Goal: Task Accomplishment & Management: Manage account settings

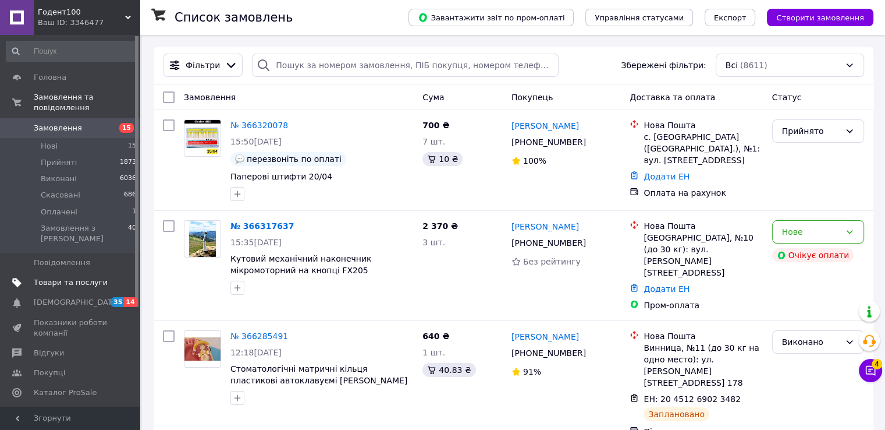
click at [74, 277] on span "Товари та послуги" at bounding box center [71, 282] width 74 height 10
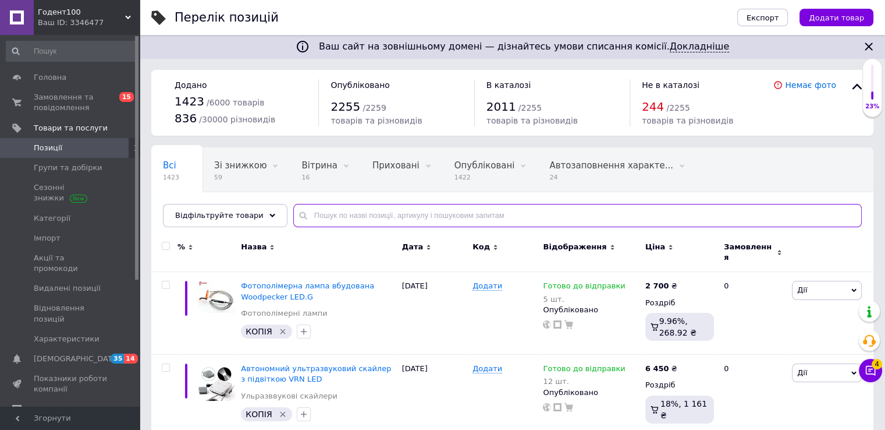
click at [339, 217] on input "text" at bounding box center [577, 215] width 569 height 23
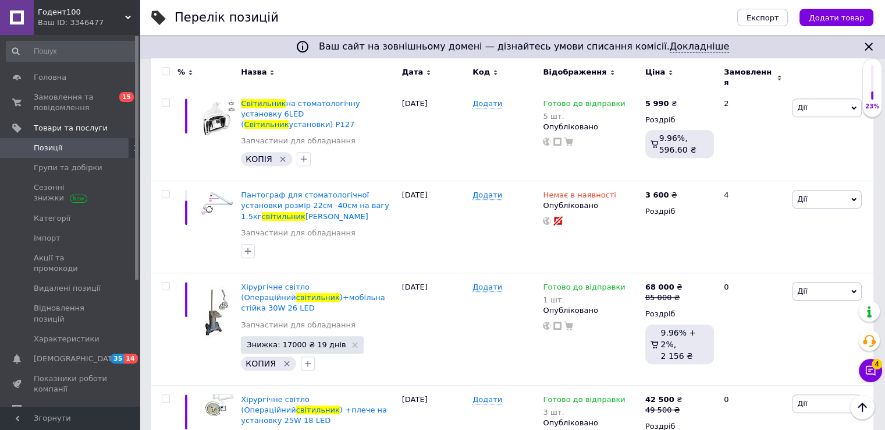
scroll to position [734, 0]
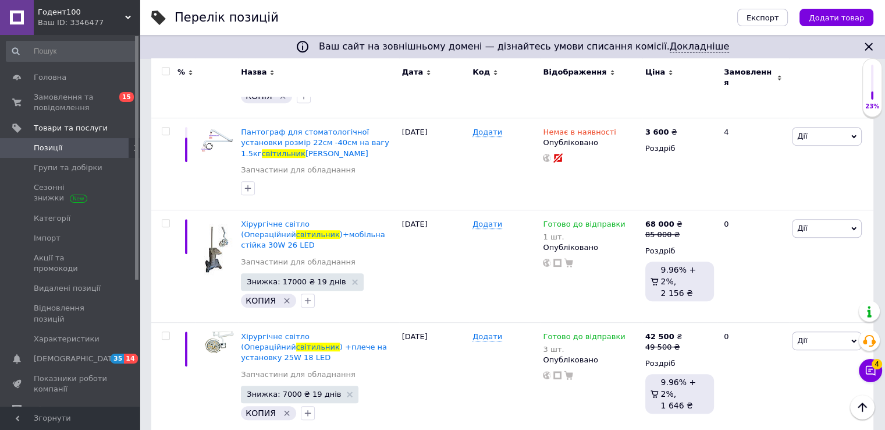
type input "світильник"
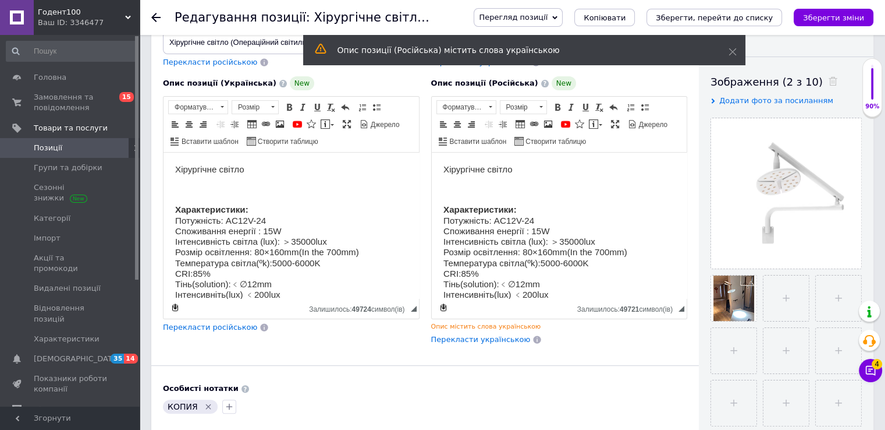
scroll to position [177, 0]
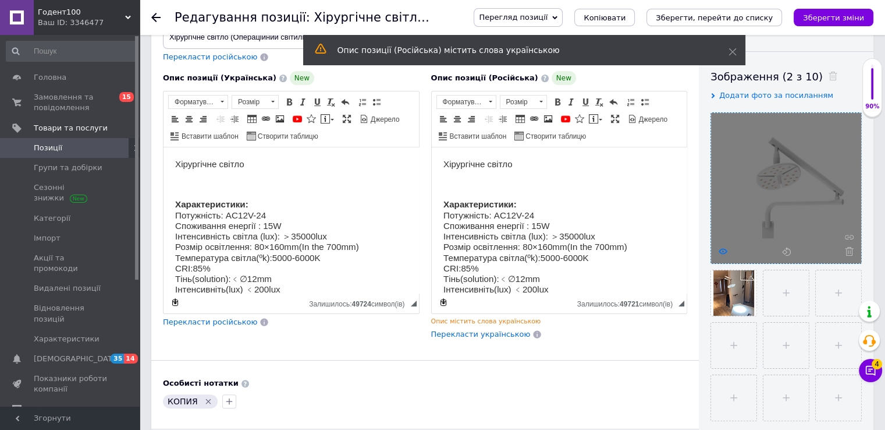
click at [724, 249] on use at bounding box center [723, 251] width 9 height 6
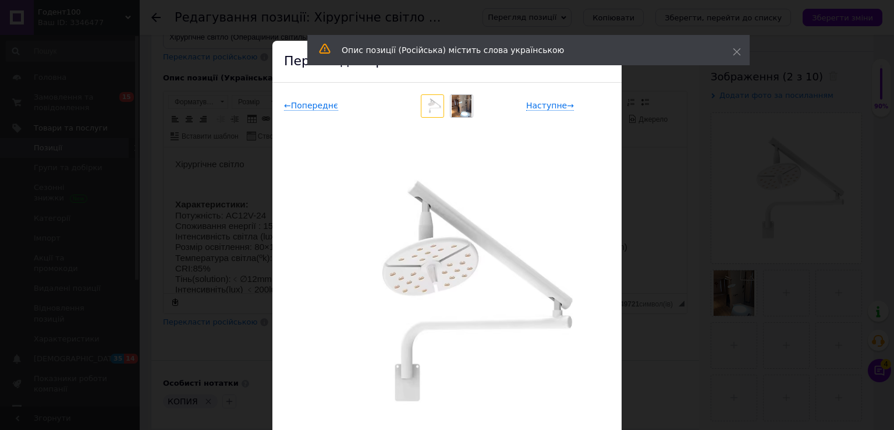
click at [461, 101] on img at bounding box center [462, 106] width 20 height 22
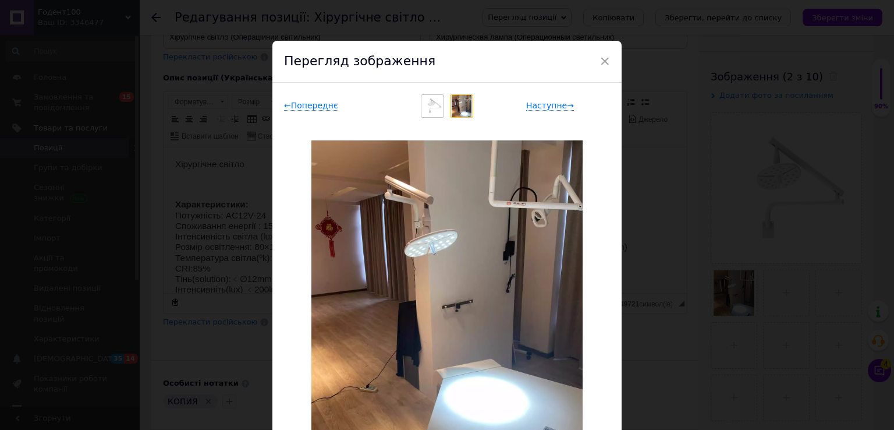
click at [678, 157] on div "× Перегляд зображення ← Попереднє Наступне → Видалити зображення Видалити всі з…" at bounding box center [447, 215] width 894 height 430
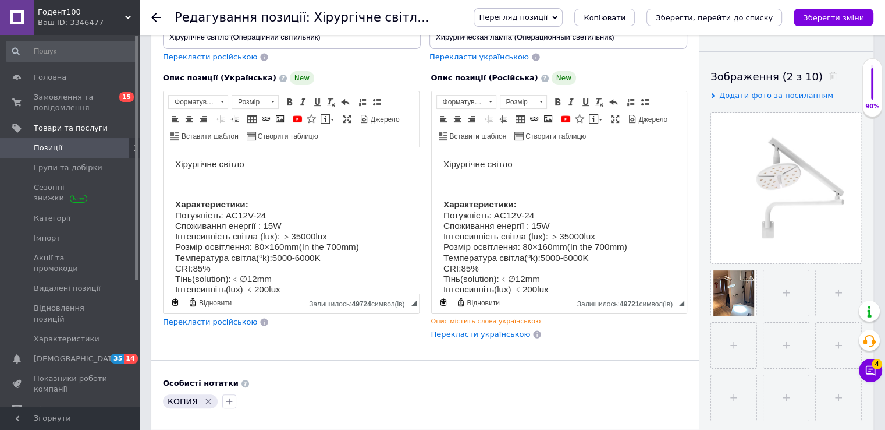
click at [58, 143] on span "Позиції" at bounding box center [48, 148] width 29 height 10
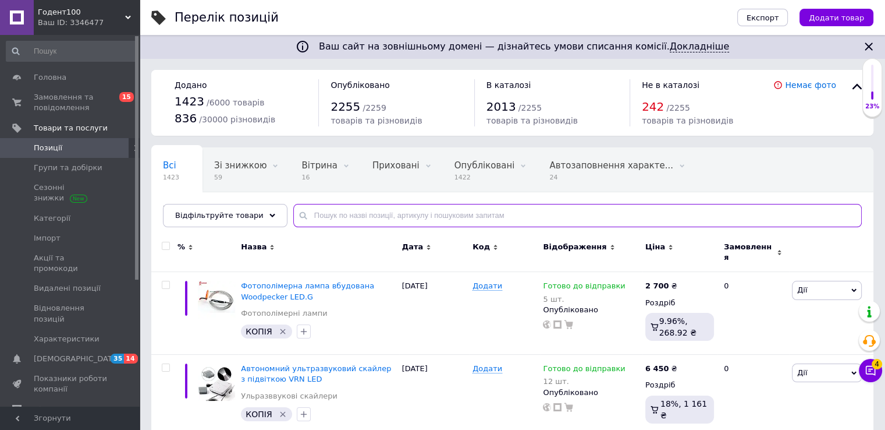
click at [339, 226] on input "text" at bounding box center [577, 215] width 569 height 23
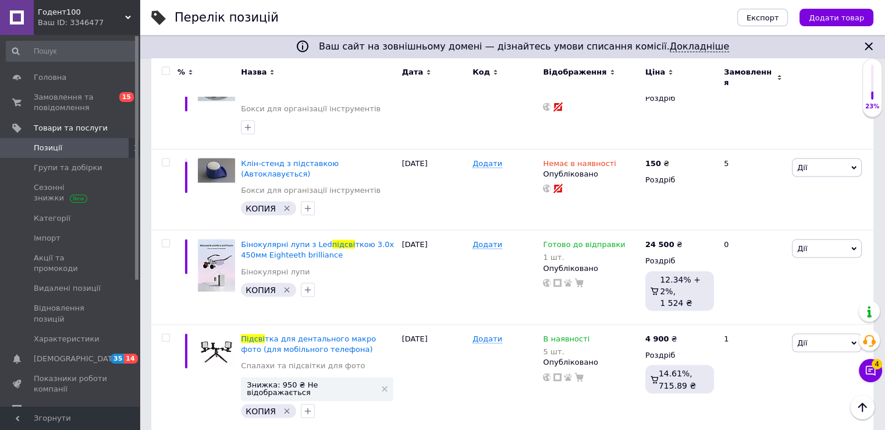
scroll to position [2355, 0]
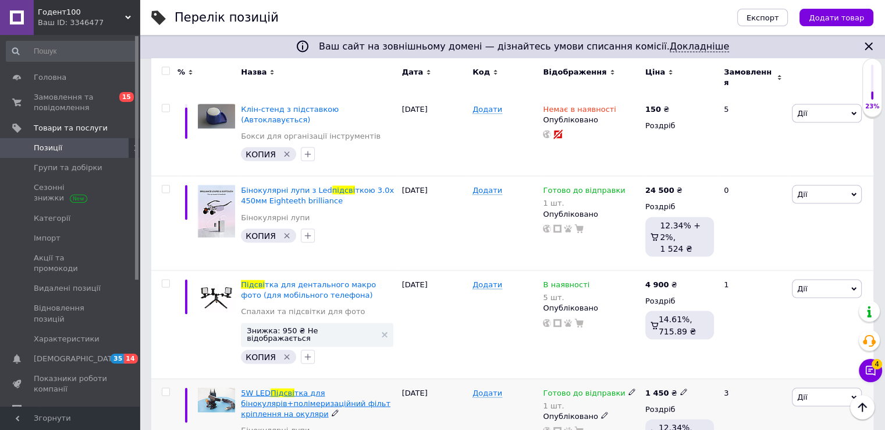
type input "підсві"
click at [301, 388] on span "тка для бінокулярів+полімеризаційний фільт кріплення на окуляри" at bounding box center [316, 403] width 150 height 30
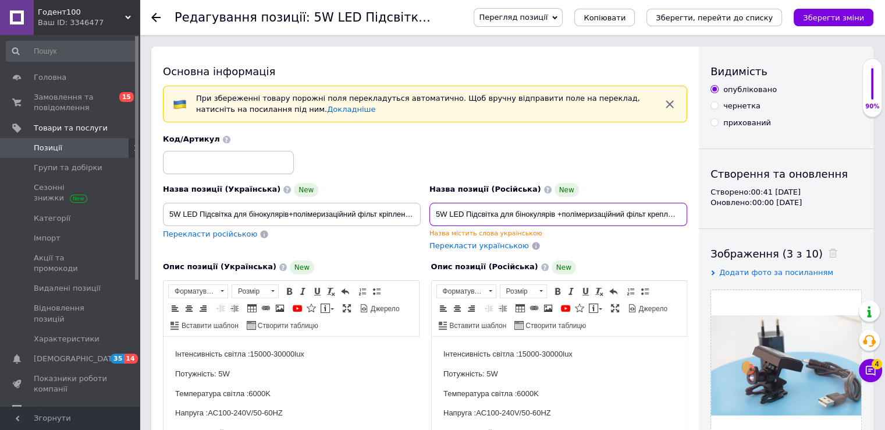
click at [501, 211] on input "5W LED Підсвітка для бінокулярів +полімеризаційний фільт крепления на очки" at bounding box center [559, 214] width 258 height 23
paste input "одсветка для биноочков +полимеризационный фи"
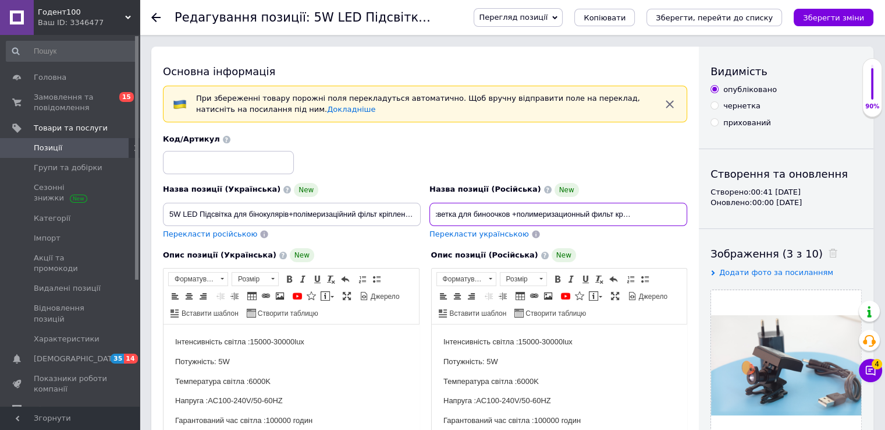
click at [508, 212] on input "5W LED Подсветка для биноочков +полимеризационный фильт крепления на очки" at bounding box center [559, 214] width 258 height 23
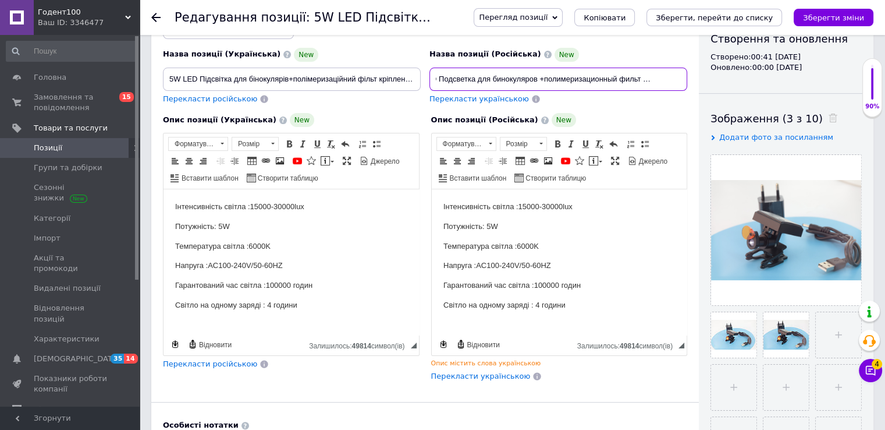
scroll to position [153, 0]
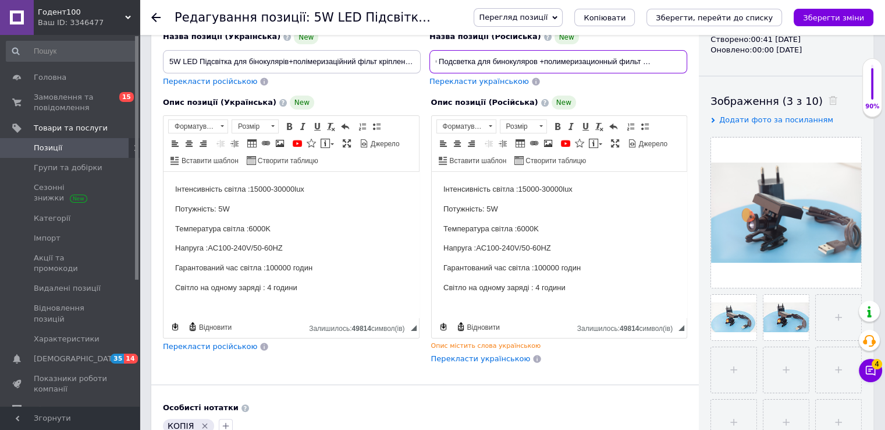
type input "5W LED Подсветка для бинокуляров +полимеризационный фильт крепления на очки"
click at [612, 91] on div "Опис позиції (Російська) New Інтенсивність світла :15000-30000lux Потужність: 5…" at bounding box center [560, 230] width 268 height 280
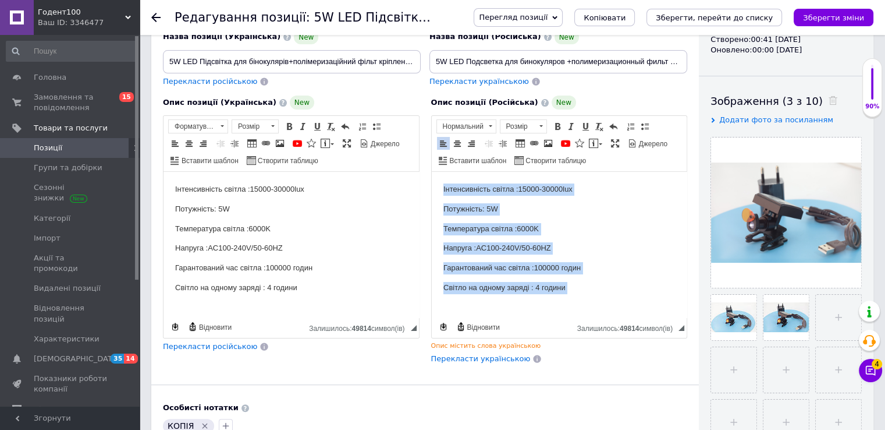
drag, startPoint x: 439, startPoint y: 185, endPoint x: 603, endPoint y: 297, distance: 198.6
click at [603, 297] on html "Інтенсивність світла :15000-30000lux Потужність: 5W Температура світла :6000K Н…" at bounding box center [559, 249] width 256 height 154
copy body "Інтенсивність світла :15000-30000lux Потужність: 5W Температура світла :6000K Н…"
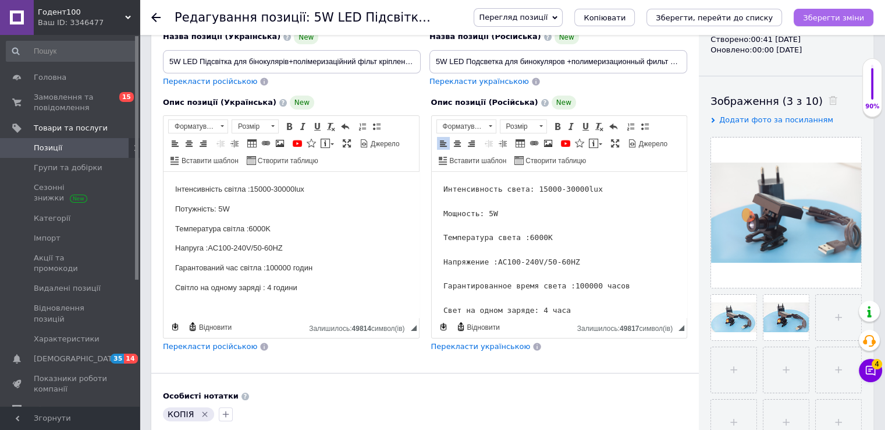
click at [828, 17] on icon "Зберегти зміни" at bounding box center [833, 17] width 61 height 9
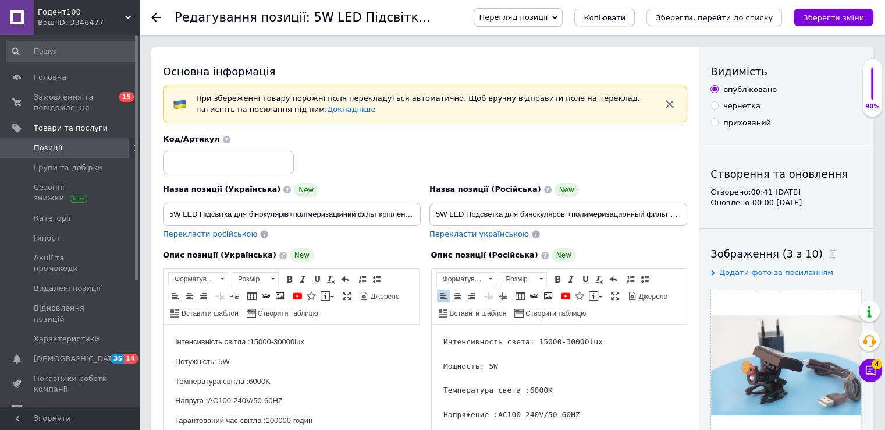
click at [626, 17] on span "Копіювати" at bounding box center [605, 17] width 42 height 9
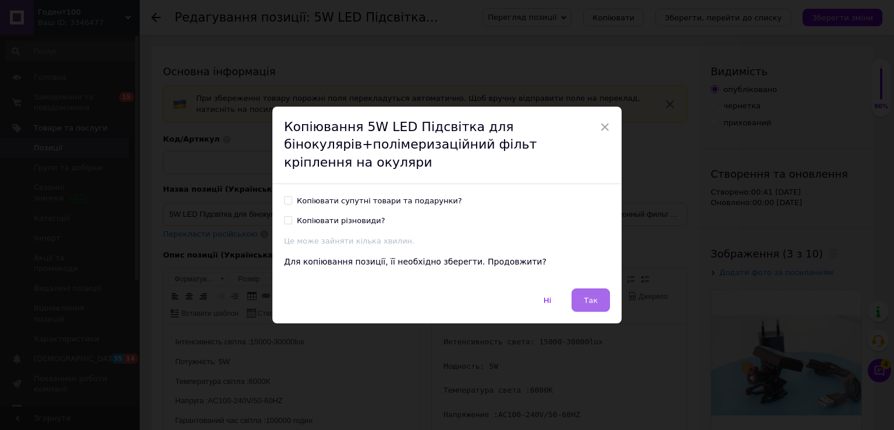
click at [577, 302] on button "Так" at bounding box center [591, 299] width 38 height 23
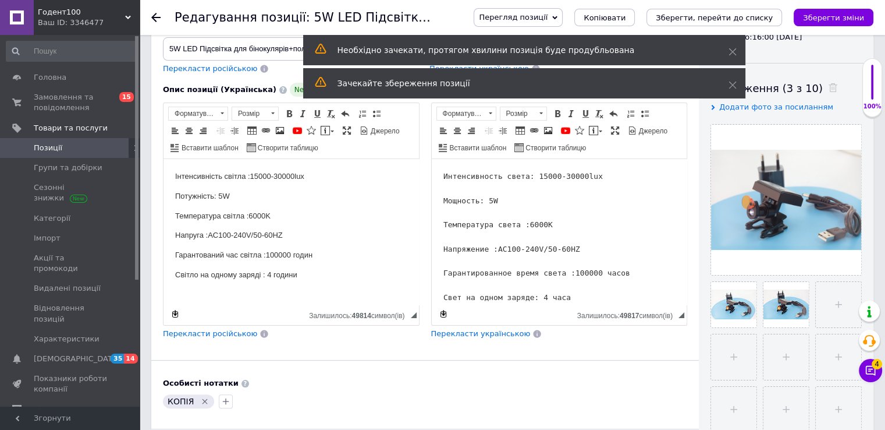
scroll to position [187, 0]
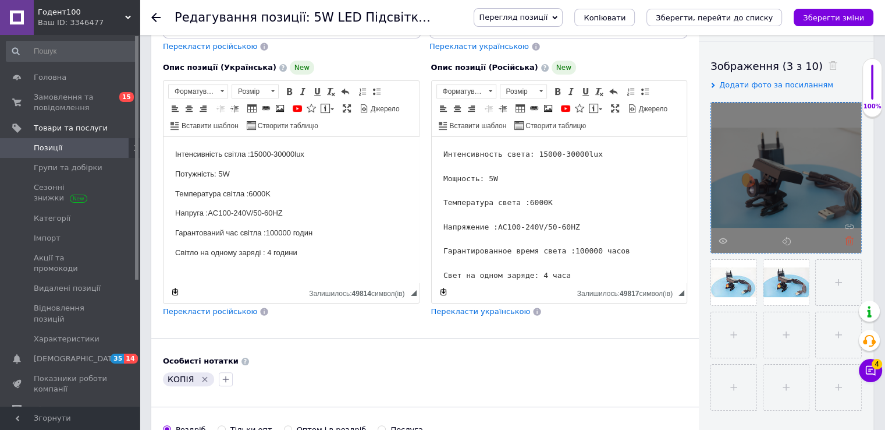
click at [848, 239] on icon at bounding box center [849, 240] width 9 height 9
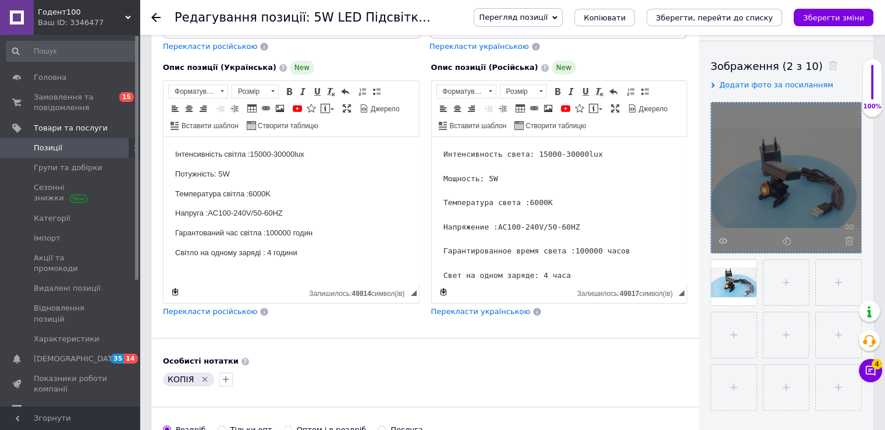
click at [848, 239] on icon at bounding box center [849, 240] width 9 height 9
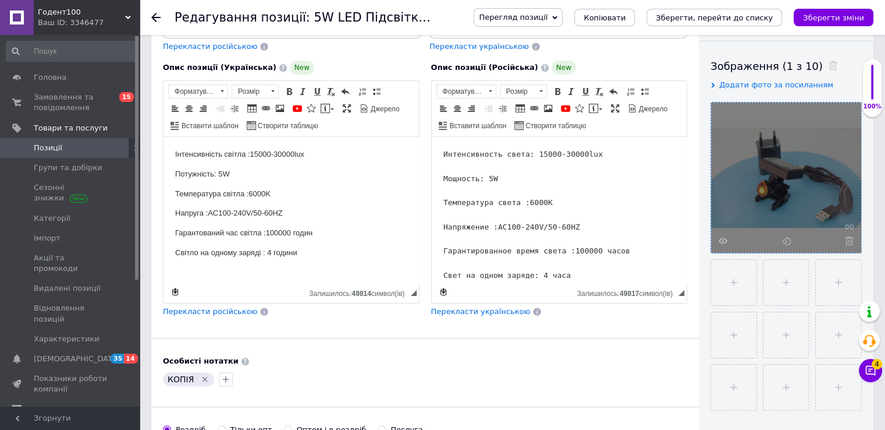
click at [848, 239] on icon at bounding box center [849, 240] width 9 height 9
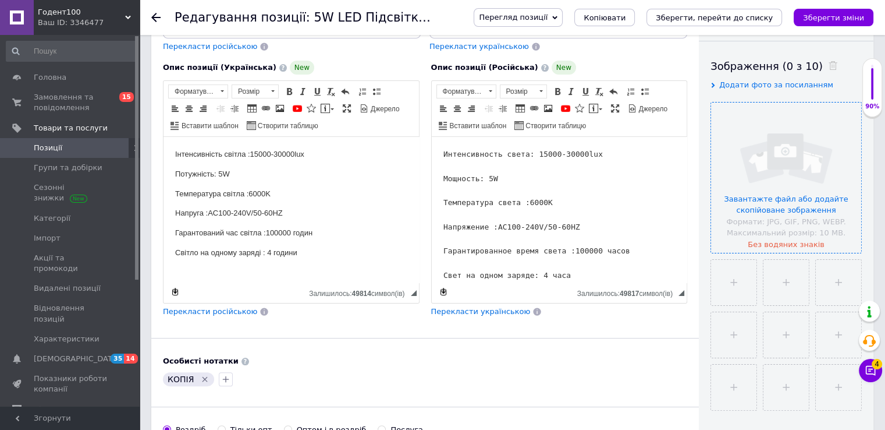
click at [792, 200] on input "file" at bounding box center [786, 177] width 150 height 150
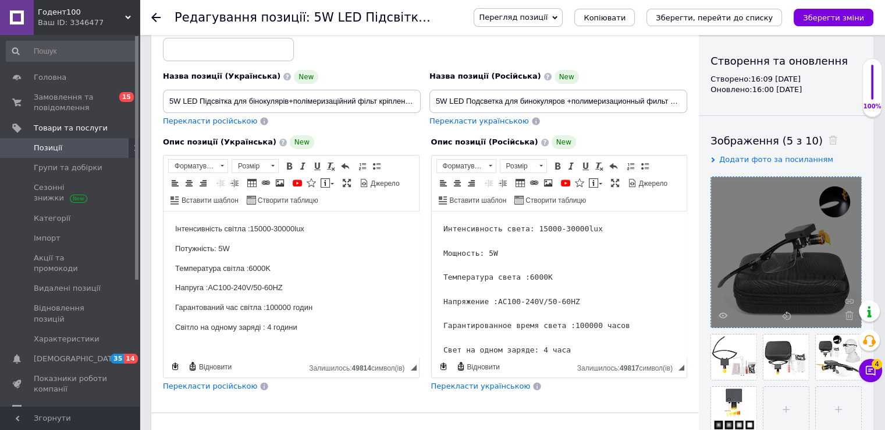
scroll to position [100, 0]
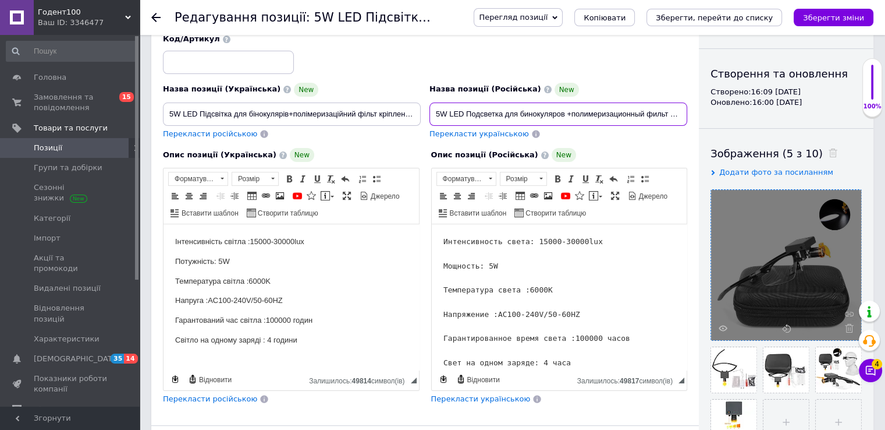
drag, startPoint x: 566, startPoint y: 112, endPoint x: 505, endPoint y: 116, distance: 60.6
click at [505, 116] on input "5W LED Подсветка для бинокуляров +полимеризационный фильт крепления на очки" at bounding box center [559, 113] width 258 height 23
drag, startPoint x: 463, startPoint y: 110, endPoint x: 435, endPoint y: 112, distance: 28.0
click at [435, 112] on input "5W LED Подсветка +полимеризационный фильт крепления на очки" at bounding box center [559, 113] width 258 height 23
click at [503, 112] on input "5W LED Подсветка +полимеризационный фильт крепления на очки" at bounding box center [559, 113] width 258 height 23
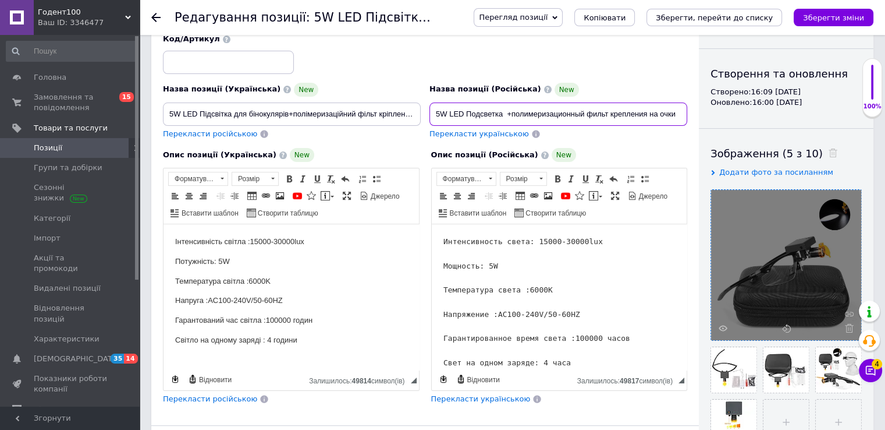
paste input "5W LED"
drag, startPoint x: 465, startPoint y: 112, endPoint x: 425, endPoint y: 112, distance: 40.2
click at [426, 112] on div "Назва позиції (Російська) New 5W LED Подсветка 5W LED +полимеризационный фильт …" at bounding box center [559, 111] width 267 height 66
type input "Подсветка 5W LED +полимеризационный фильт крепления на очки"
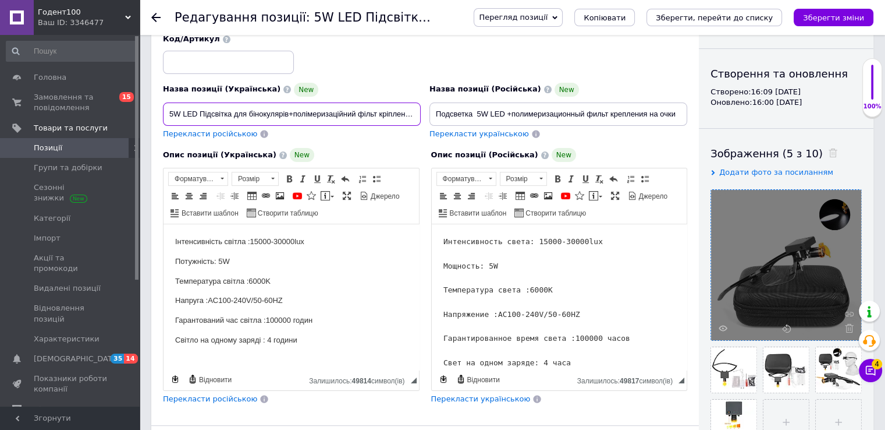
drag, startPoint x: 198, startPoint y: 111, endPoint x: 164, endPoint y: 111, distance: 34.9
click at [164, 111] on input "5W LED Підсвітка для бінокулярів+полімеризаційний фільт кріплення на окуляри" at bounding box center [292, 113] width 258 height 23
paste input "5W LED"
drag, startPoint x: 248, startPoint y: 112, endPoint x: 287, endPoint y: 113, distance: 39.0
click at [287, 113] on input "Підсвітка 5W LED для бінокулярів+полімеризаційний фільт кріплення на окуляри" at bounding box center [292, 113] width 258 height 23
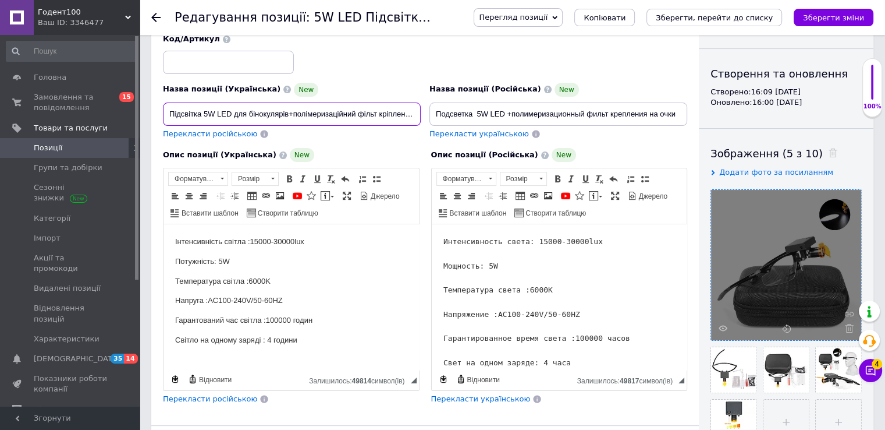
click at [204, 112] on input "Підсвітка 5W LED для бінокулярів+полімеризаційний фільт кріплення на окуляри" at bounding box center [292, 113] width 258 height 23
paste input "бінокулярів"
click at [331, 111] on input "Підсвітка бінокулярів 5W LED для бінокулярів+полімеризаційний фільт кріплення н…" at bounding box center [292, 113] width 258 height 23
click at [331, 111] on input "Підсвітка бінокулярів 5W LED для +полімеризаційний фільт кріплення на окуляри" at bounding box center [292, 113] width 258 height 23
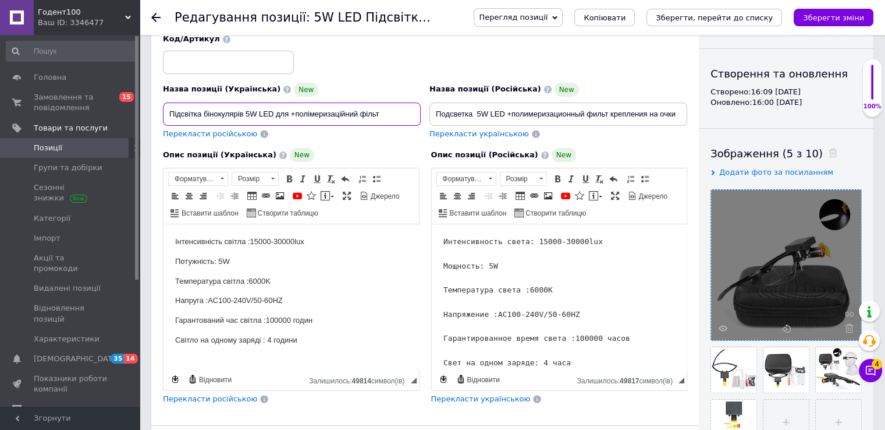
type input "Підсвітка бінокулярів 5W LED для +полімеризаційний фільт"
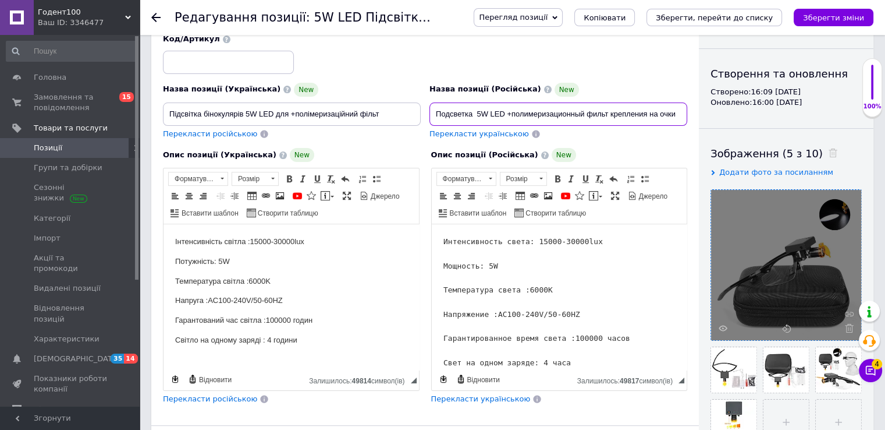
click at [608, 114] on input "Подсветка 5W LED +полимеризационный фильт крепления на очки" at bounding box center [559, 113] width 258 height 23
click at [474, 113] on input "Подсветка 5W LED +полимеризационный фильт" at bounding box center [559, 113] width 258 height 23
type input "Подсветка на оправе очков 5W LED +полимеризационный фильт"
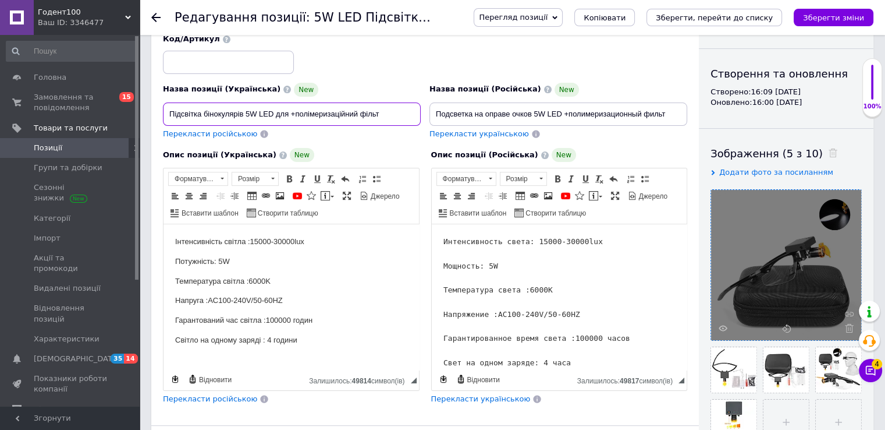
click at [243, 111] on input "Підсвітка бінокулярів 5W LED для +полімеризаційний фільт" at bounding box center [292, 113] width 258 height 23
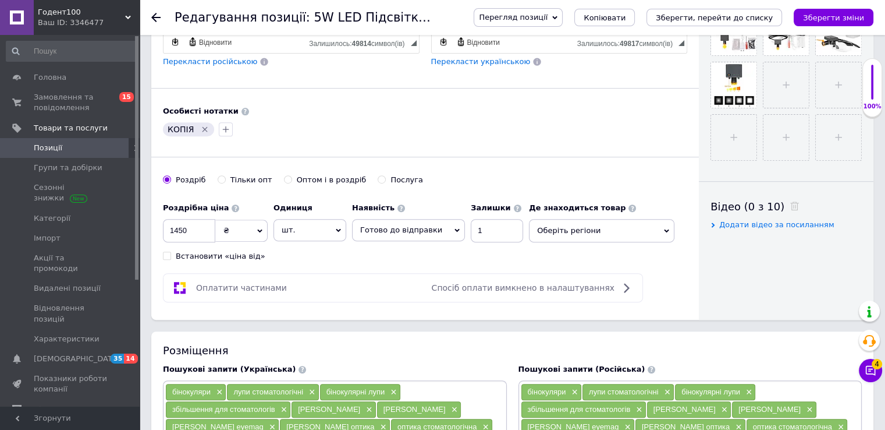
scroll to position [447, 0]
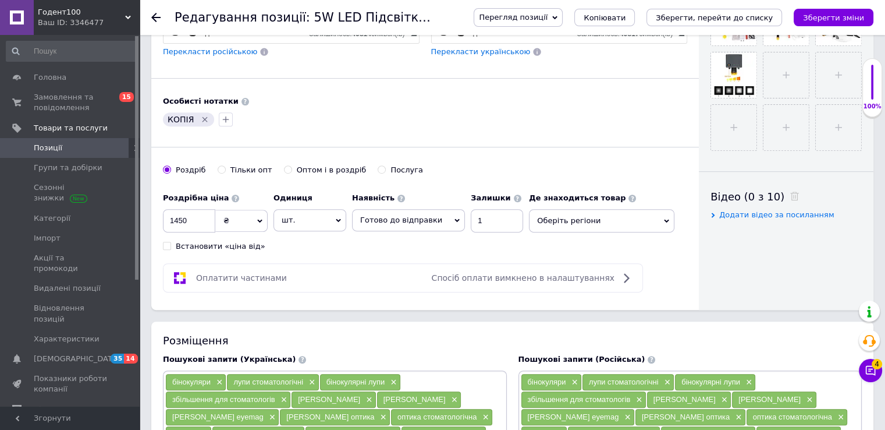
type input "Підсвітка бінокулярів на оправі 5W LED для +полімеризаційний фільт"
click at [210, 216] on input "1450" at bounding box center [189, 220] width 52 height 23
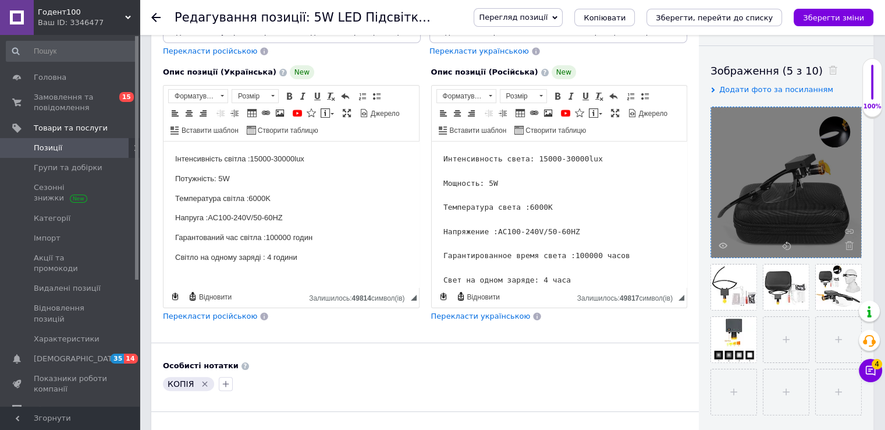
scroll to position [0, 0]
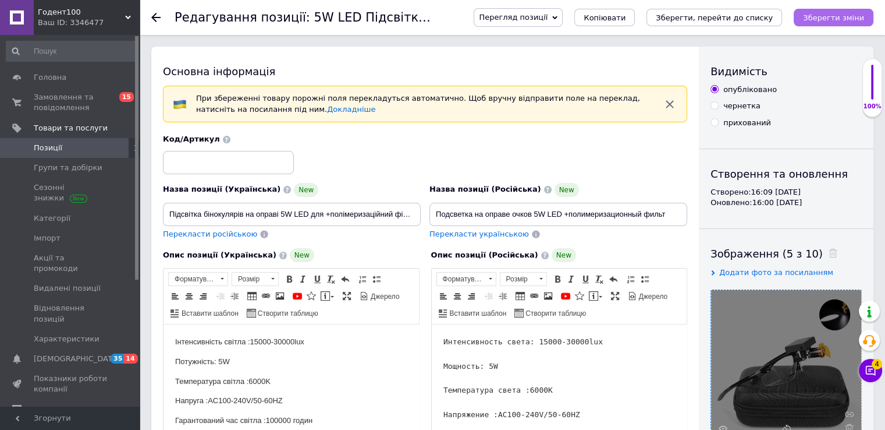
type input "2500"
click at [838, 17] on icon "Зберегти зміни" at bounding box center [833, 17] width 61 height 9
type input "Подсветка на оправе очков 5W LED +полимеризационный фильт"
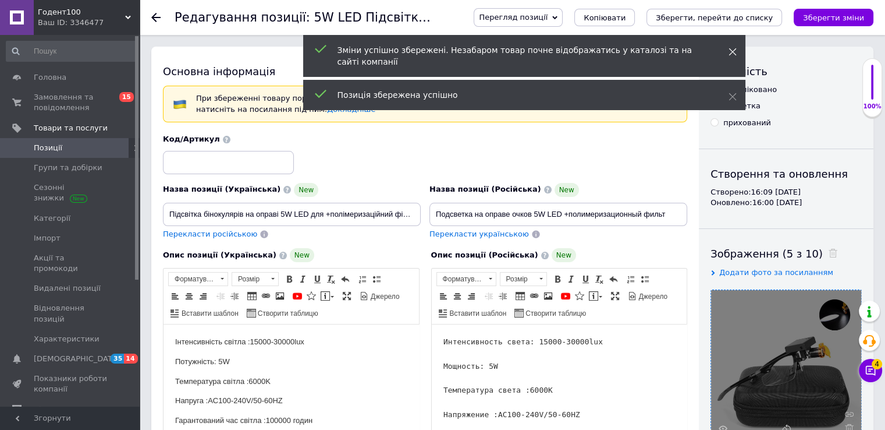
click at [732, 49] on icon at bounding box center [733, 52] width 8 height 8
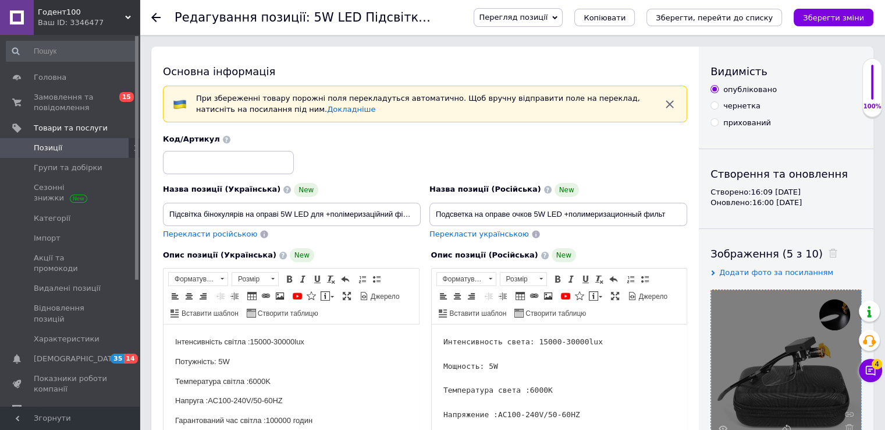
click at [563, 15] on span "Перегляд позиції" at bounding box center [518, 17] width 89 height 19
click at [565, 37] on li "Зберегти та переглянути на сайті" at bounding box center [565, 39] width 182 height 16
click at [36, 145] on span "Позиції" at bounding box center [48, 148] width 29 height 10
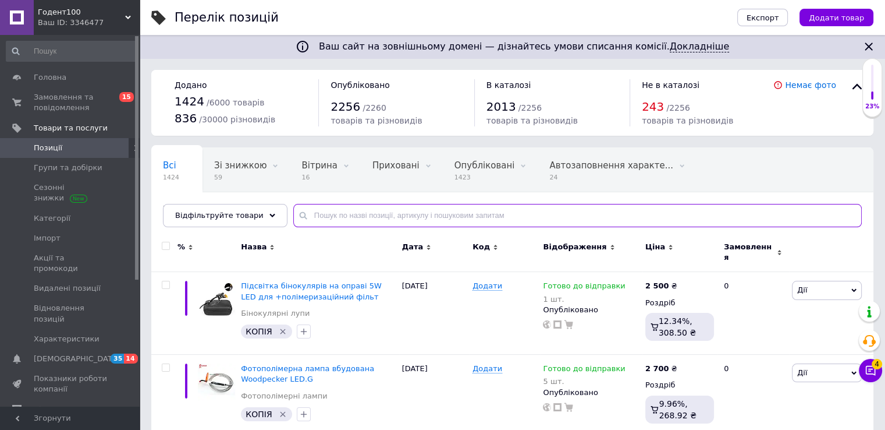
click at [320, 214] on input "text" at bounding box center [577, 215] width 569 height 23
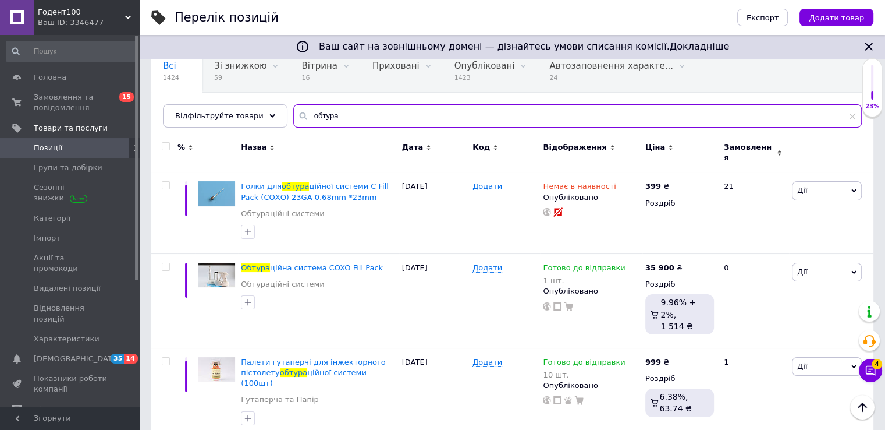
scroll to position [88, 0]
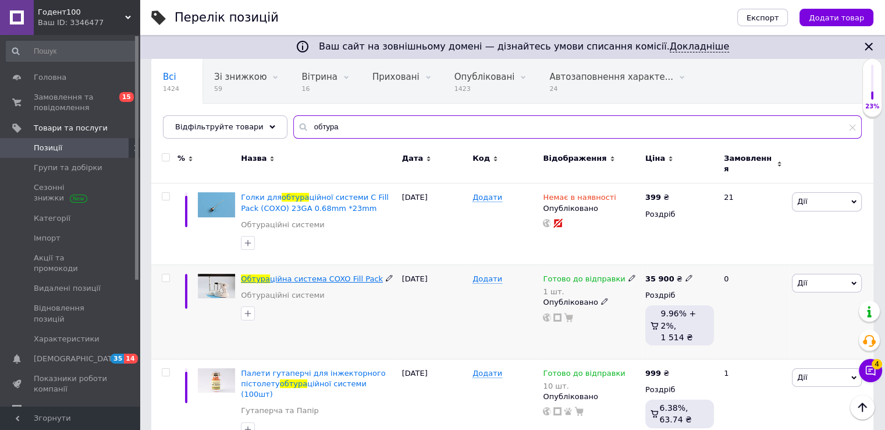
type input "обтура"
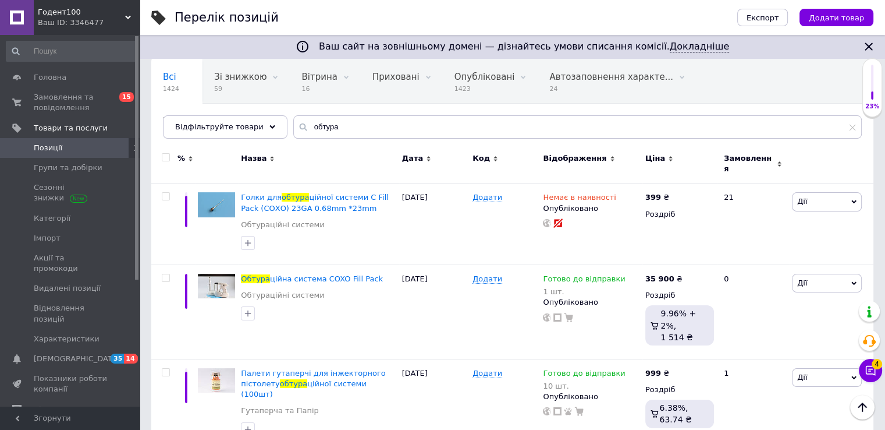
click at [55, 151] on span "Позиції" at bounding box center [48, 148] width 29 height 10
click at [343, 135] on input "обтура" at bounding box center [577, 126] width 569 height 23
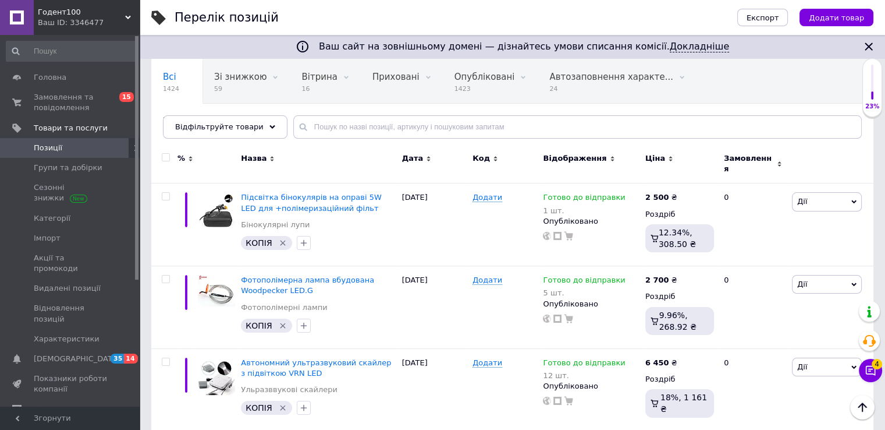
click at [843, 159] on div at bounding box center [831, 163] width 84 height 39
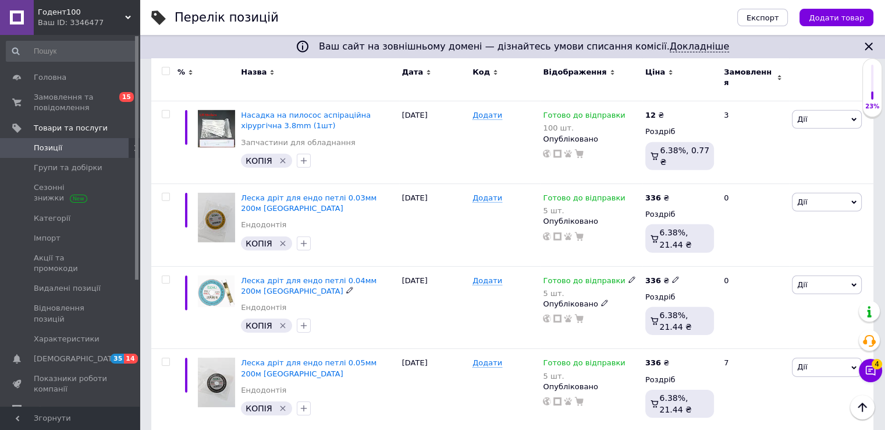
scroll to position [3581, 0]
